Goal: Information Seeking & Learning: Learn about a topic

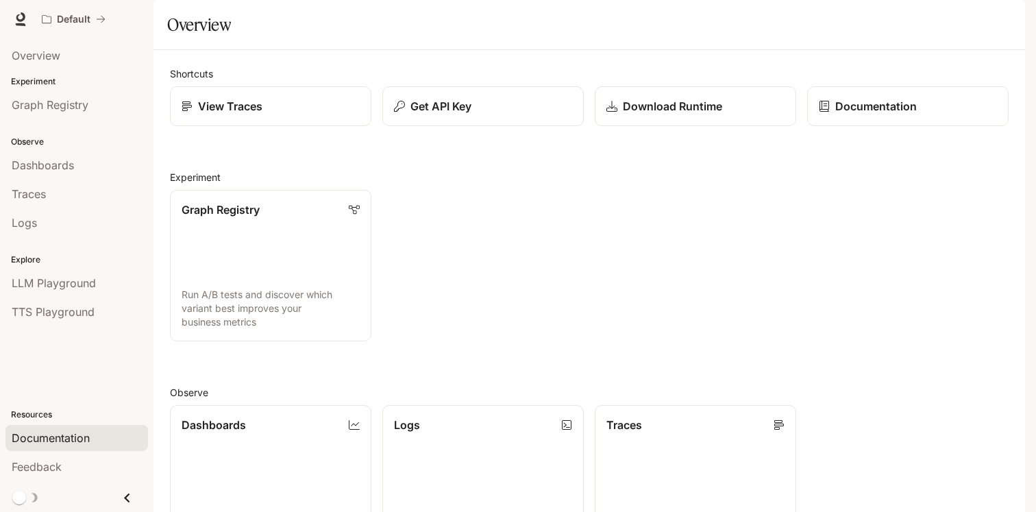
click at [79, 441] on span "Documentation" at bounding box center [51, 438] width 78 height 16
